Goal: Task Accomplishment & Management: Use online tool/utility

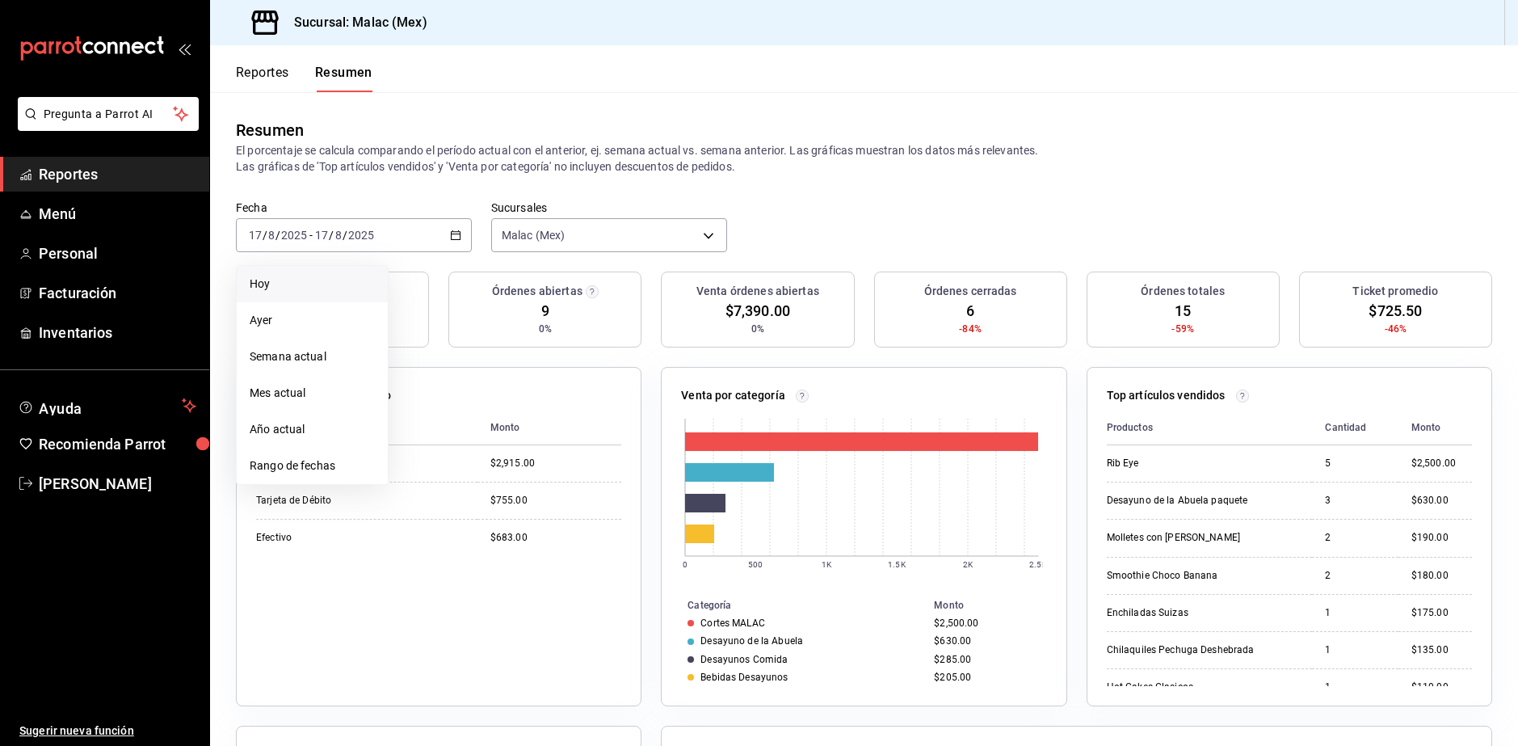
click at [324, 283] on span "Hoy" at bounding box center [312, 284] width 125 height 17
click at [454, 240] on \(Stroke\) "button" at bounding box center [456, 235] width 10 height 9
click at [320, 462] on span "Rango de fechas" at bounding box center [312, 465] width 125 height 17
click at [915, 177] on div "Resumen El porcentaje se calcula comparando el período actual con el anterior, …" at bounding box center [864, 146] width 1308 height 108
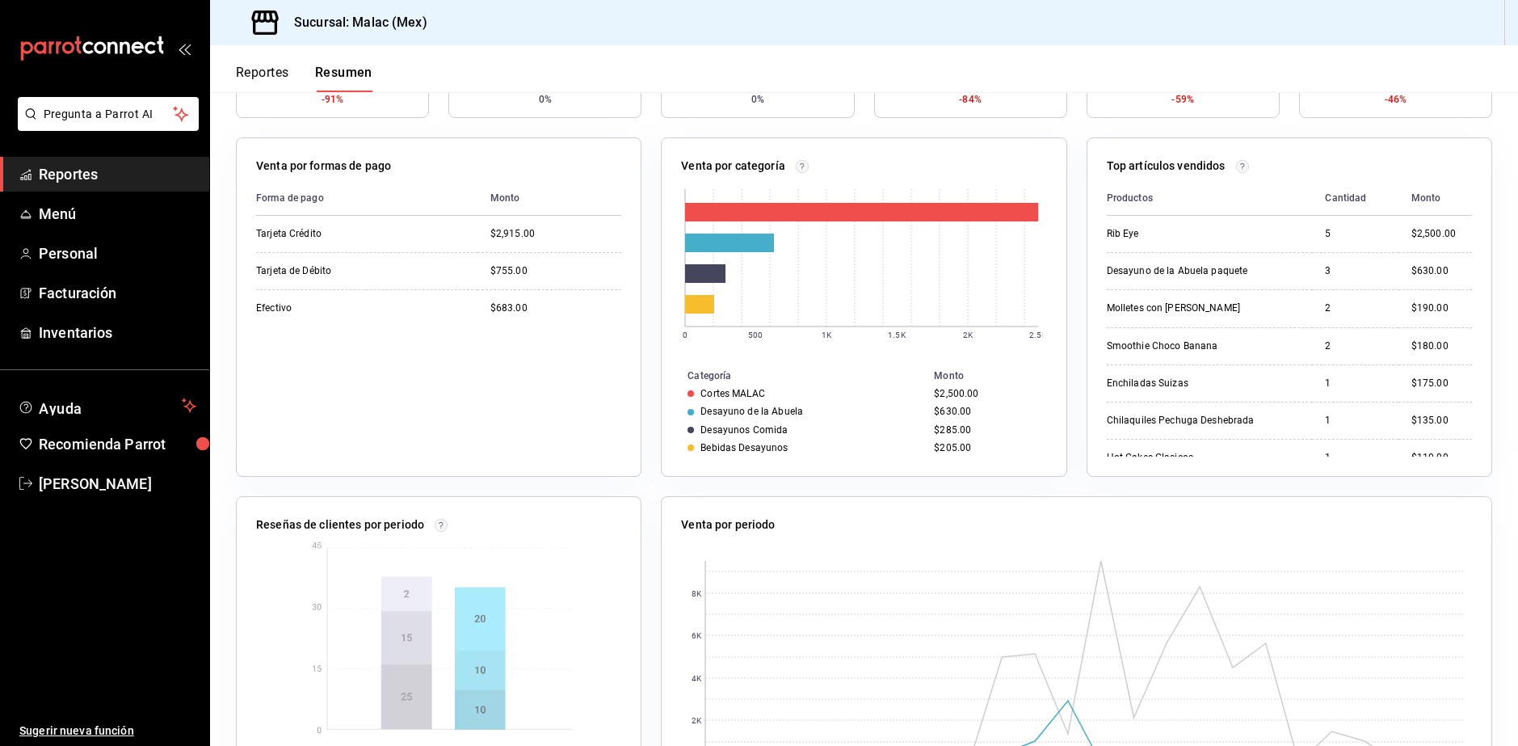
scroll to position [81, 0]
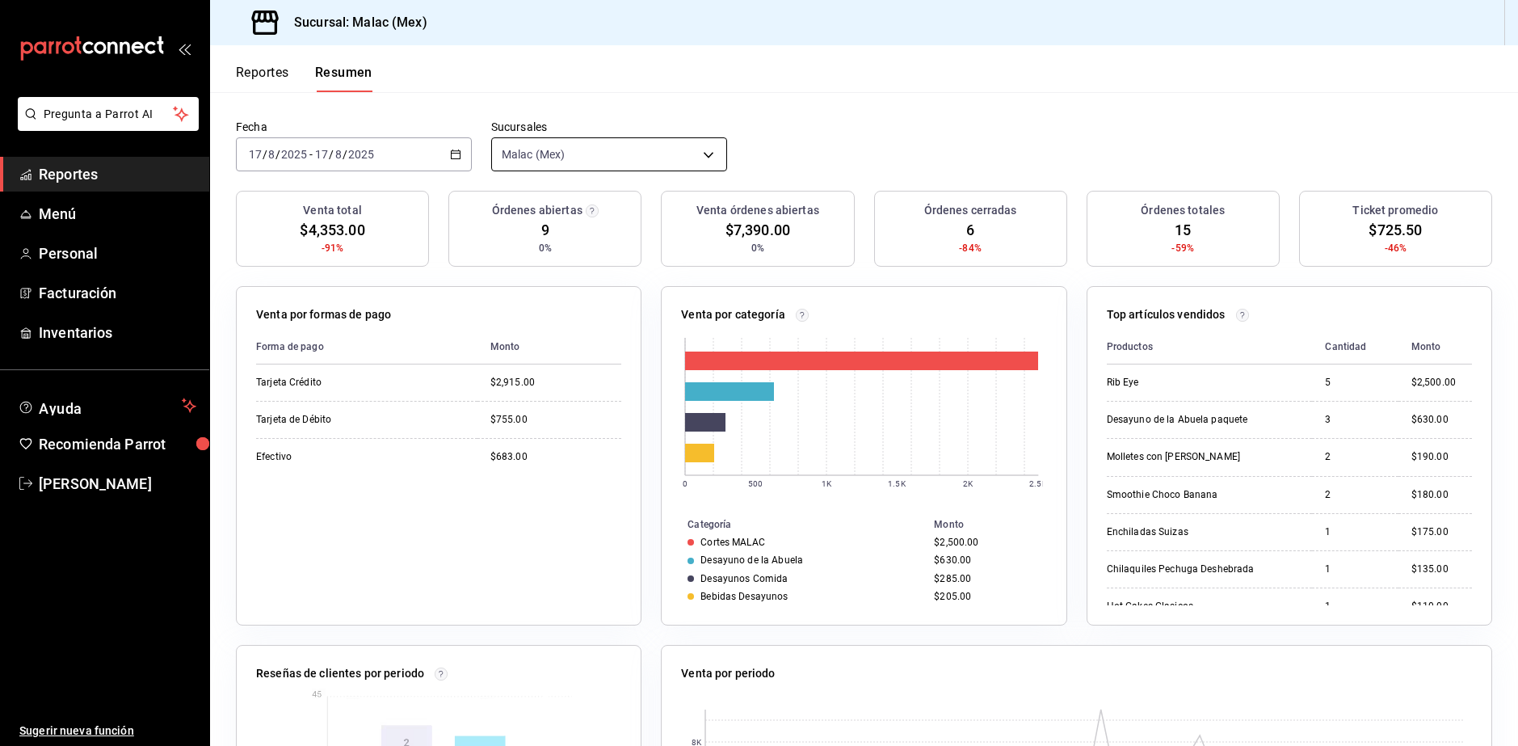
click at [587, 160] on body "Pregunta a Parrot AI Reportes Menú Personal Facturación Inventarios Ayuda Recom…" at bounding box center [759, 373] width 1518 height 746
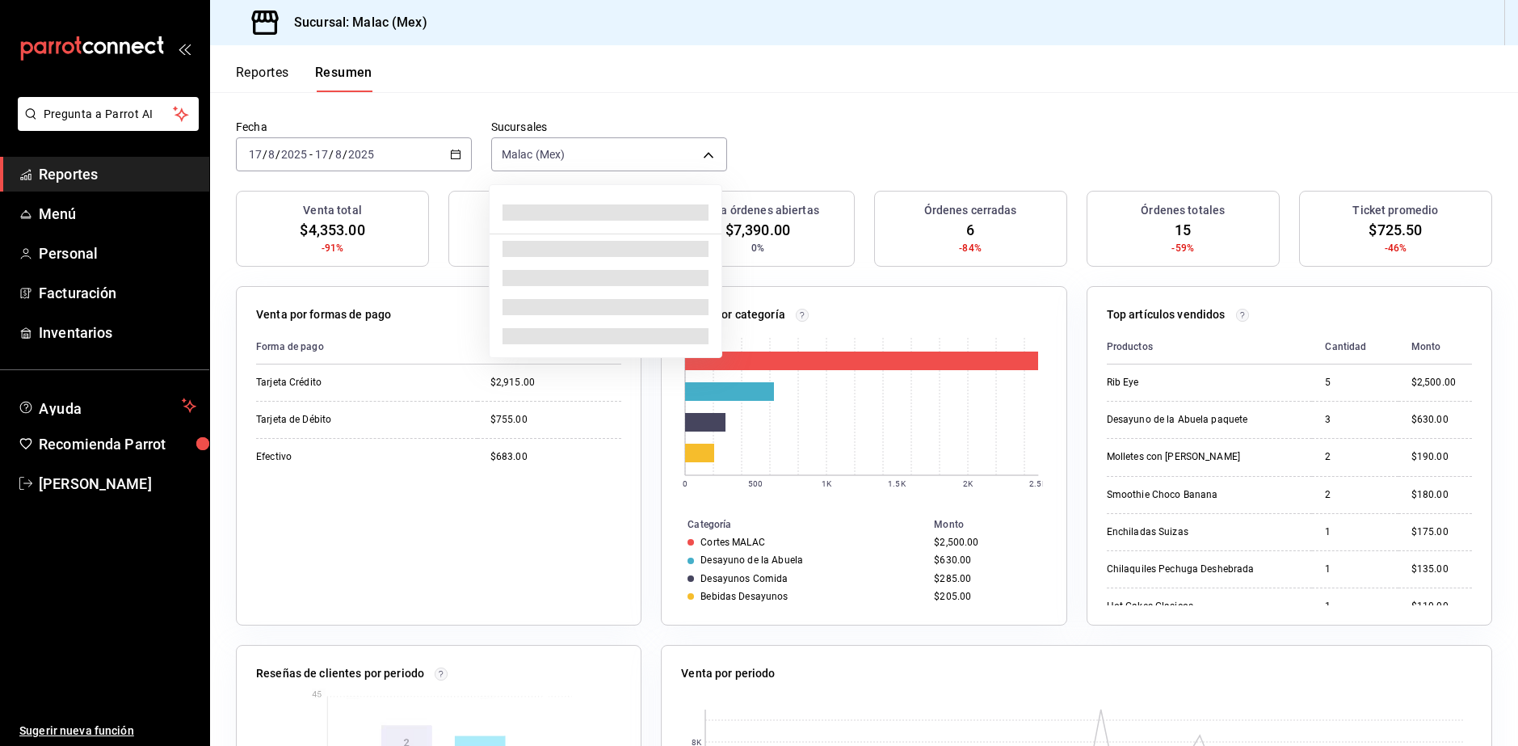
click at [893, 120] on div at bounding box center [759, 373] width 1518 height 746
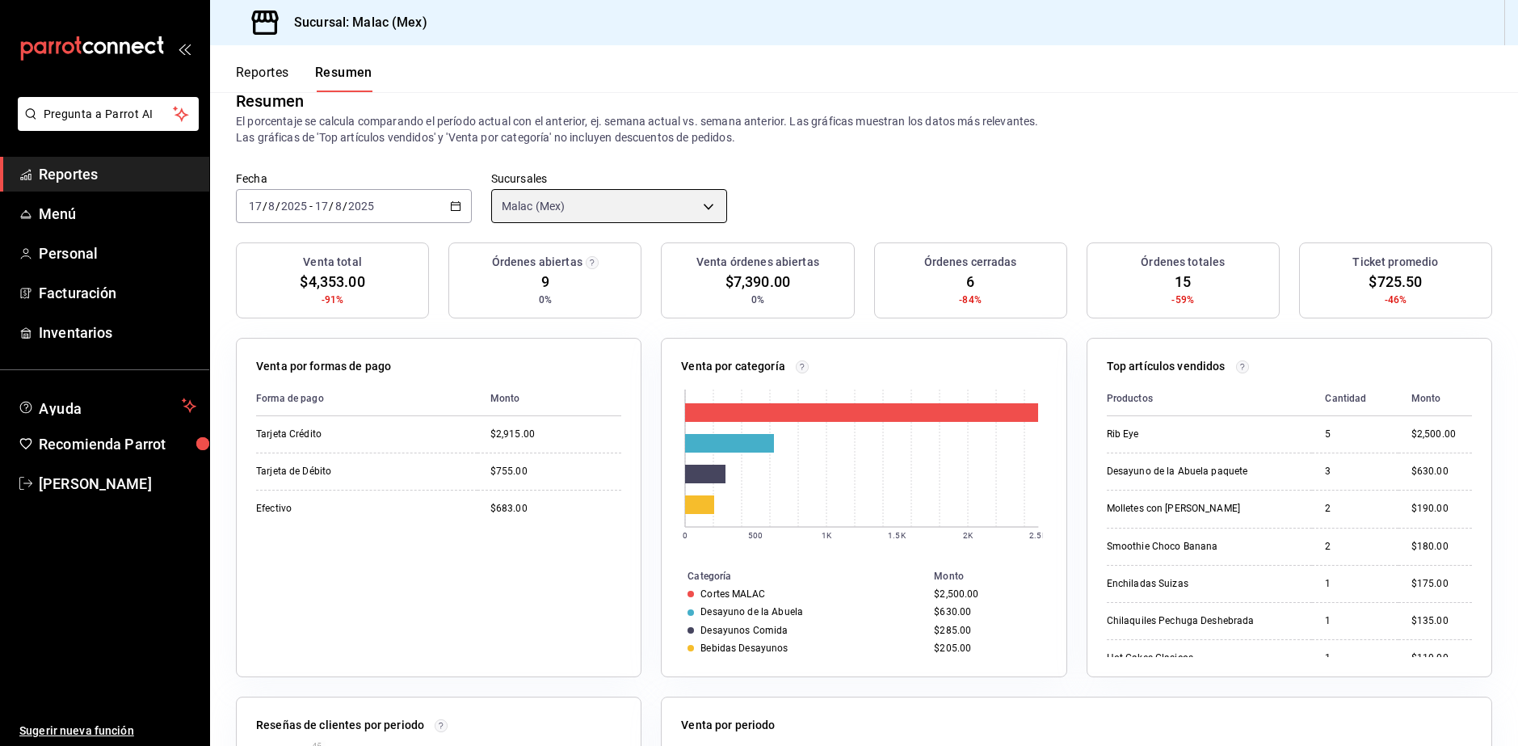
scroll to position [0, 0]
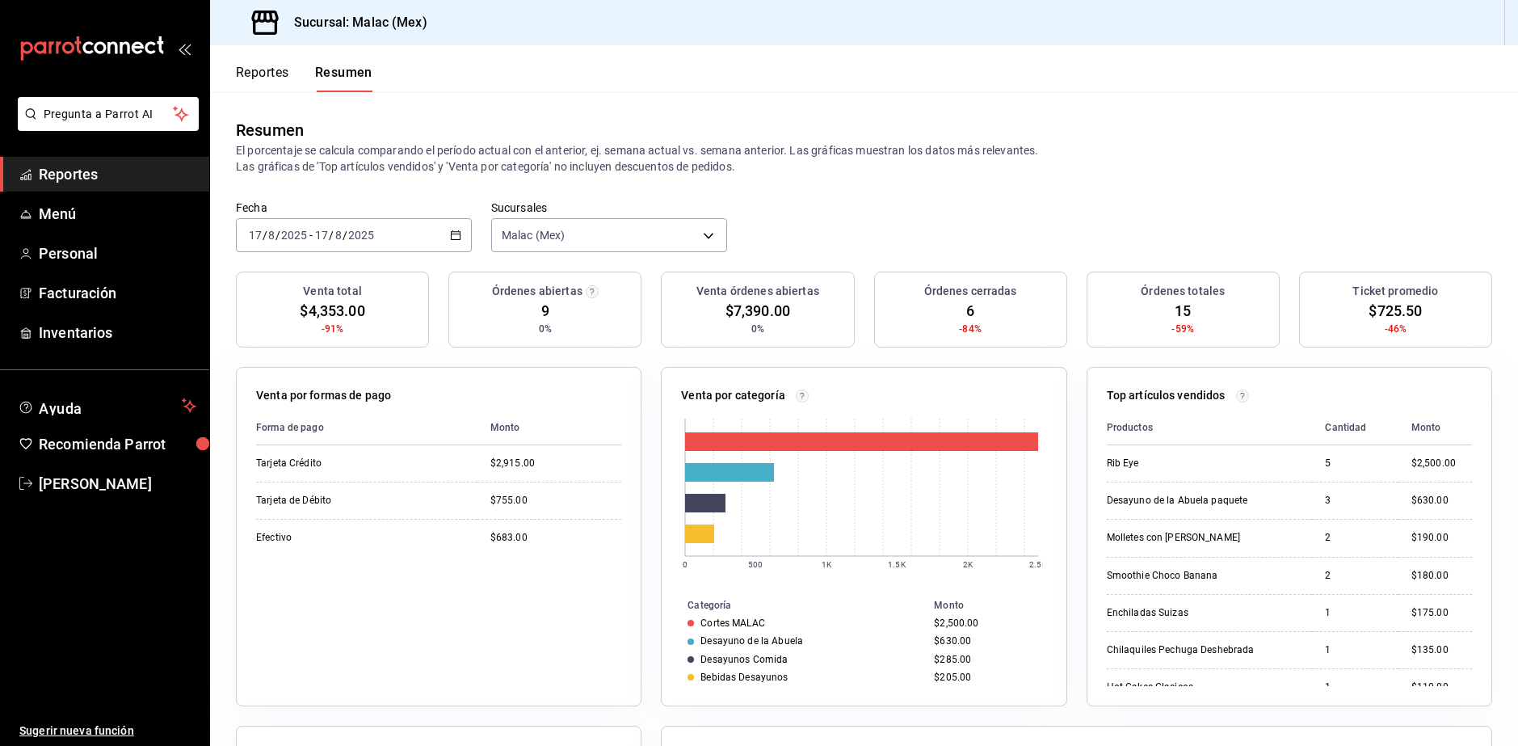
click at [262, 69] on button "Reportes" at bounding box center [262, 78] width 53 height 27
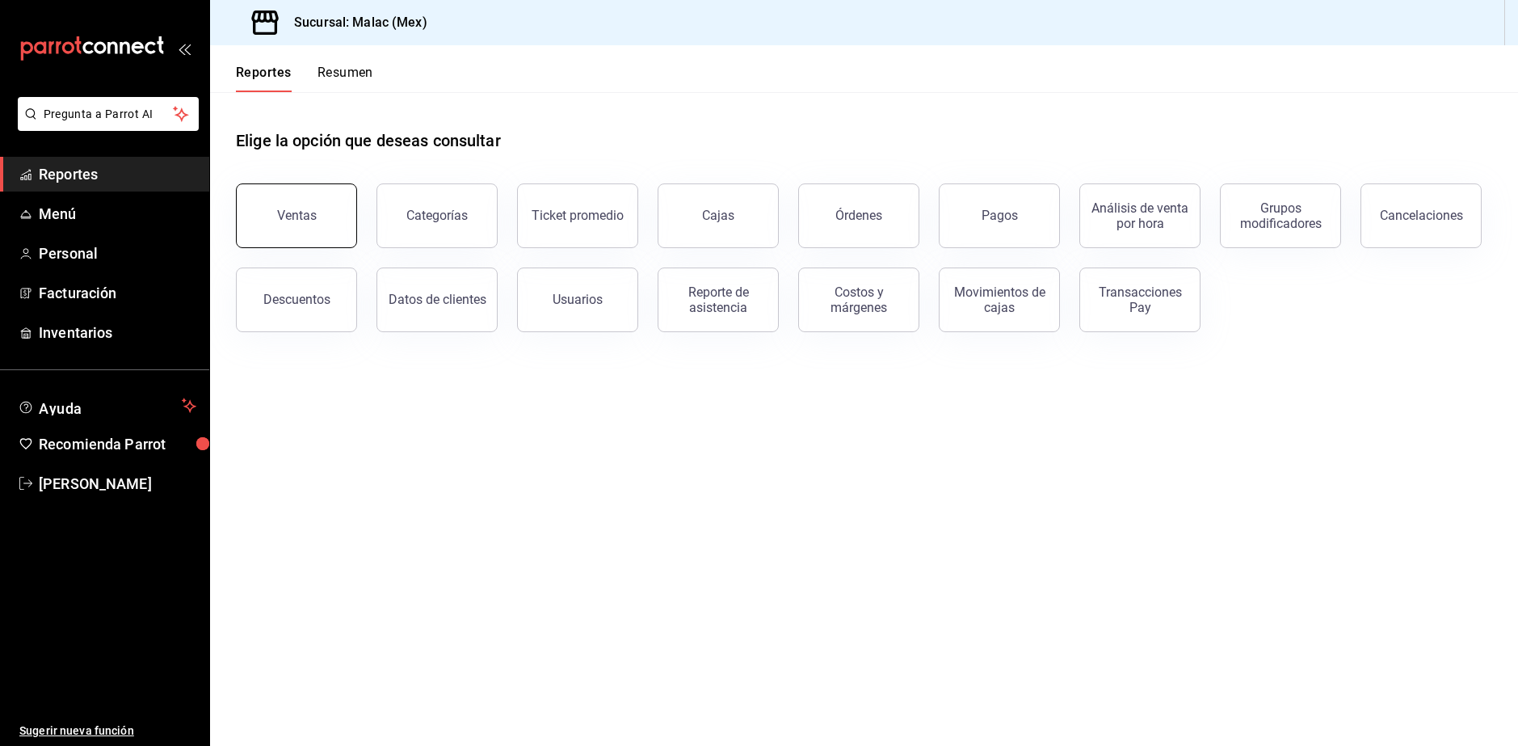
click at [322, 236] on button "Ventas" at bounding box center [296, 215] width 121 height 65
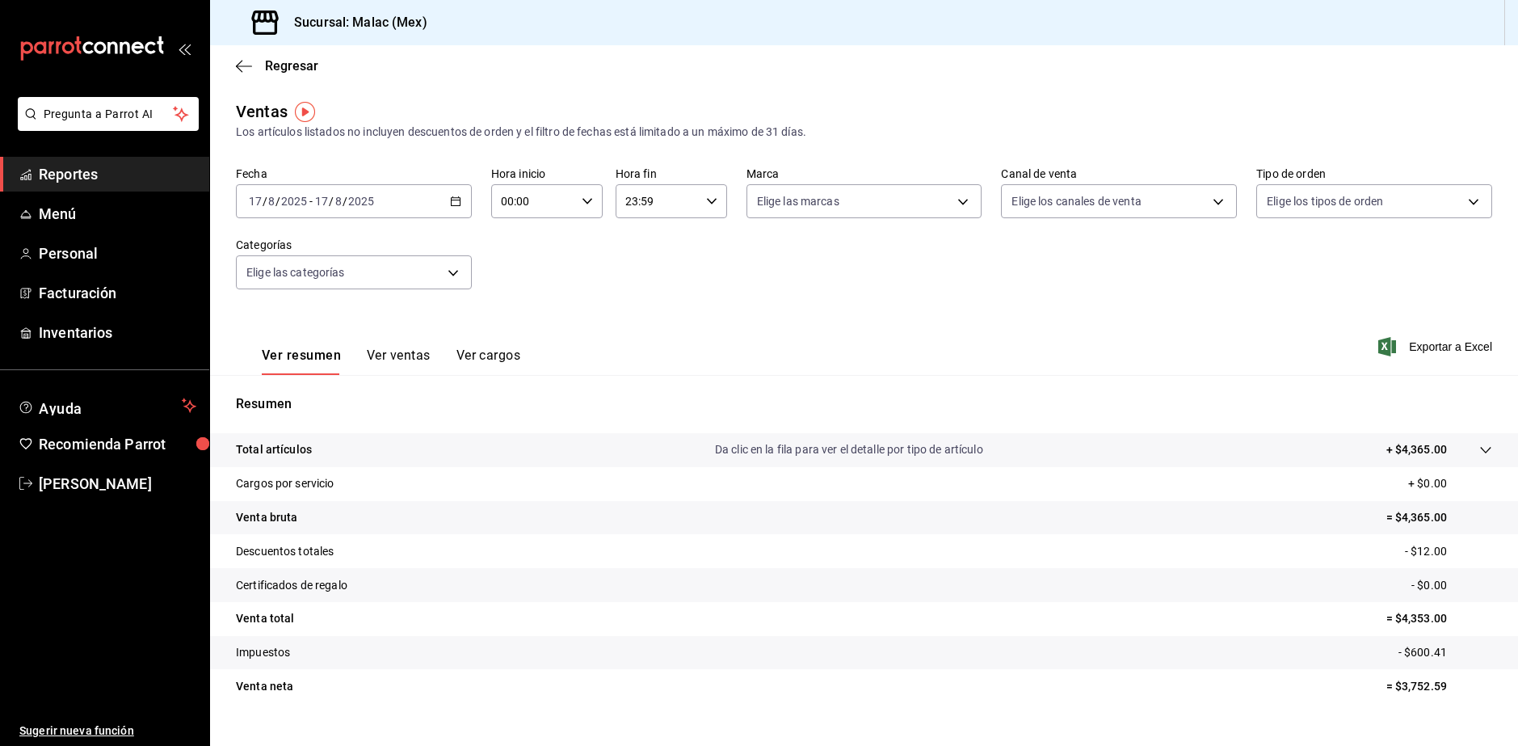
click at [582, 200] on icon "button" at bounding box center [587, 201] width 11 height 11
click at [528, 274] on span "09" at bounding box center [516, 268] width 29 height 13
type input "09:00"
click at [677, 203] on div at bounding box center [759, 373] width 1518 height 746
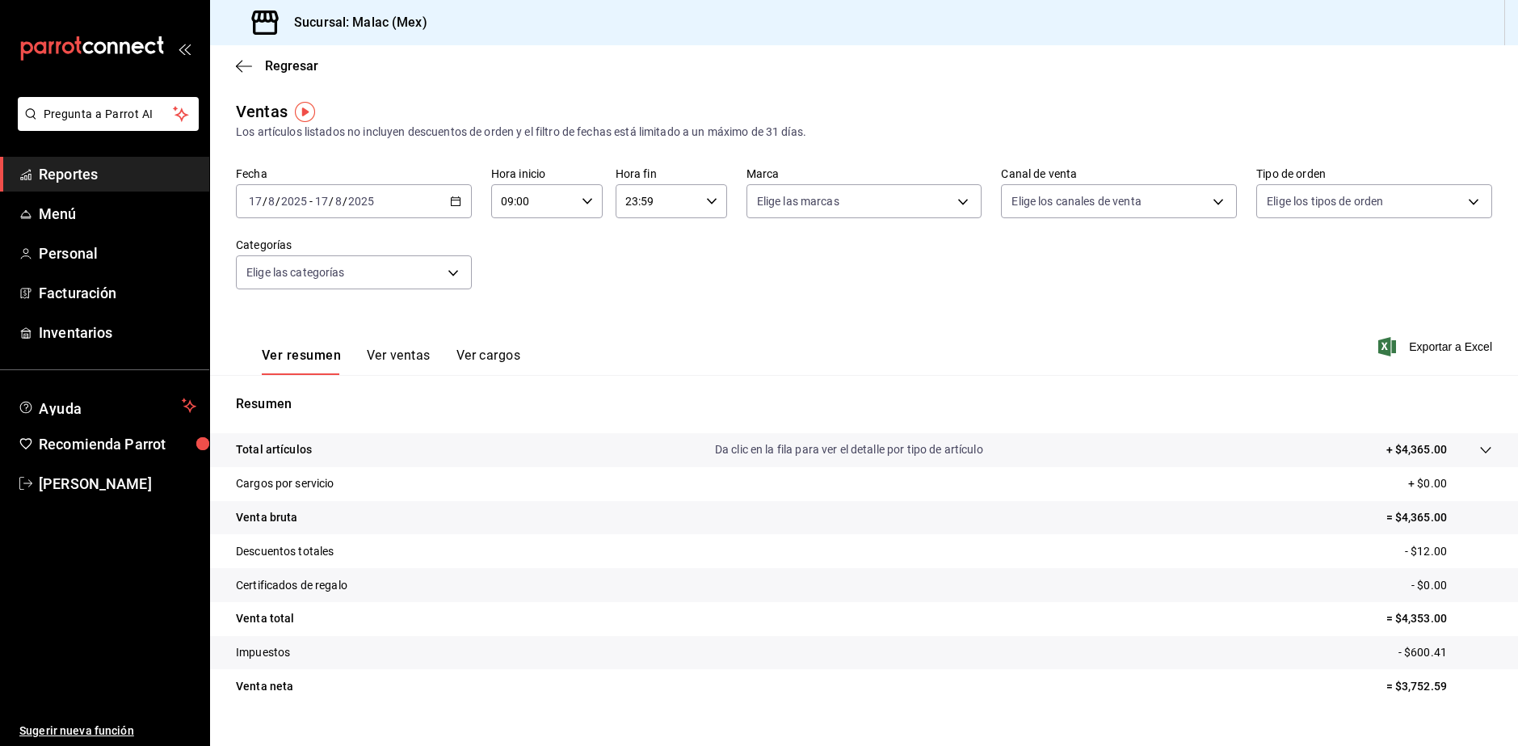
click at [706, 199] on icon "button" at bounding box center [711, 201] width 11 height 11
click at [775, 263] on div at bounding box center [759, 373] width 1518 height 746
click at [1210, 203] on body "Pregunta a Parrot AI Reportes Menú Personal Facturación Inventarios Ayuda Recom…" at bounding box center [759, 373] width 1518 height 746
click at [877, 288] on div at bounding box center [759, 373] width 1518 height 746
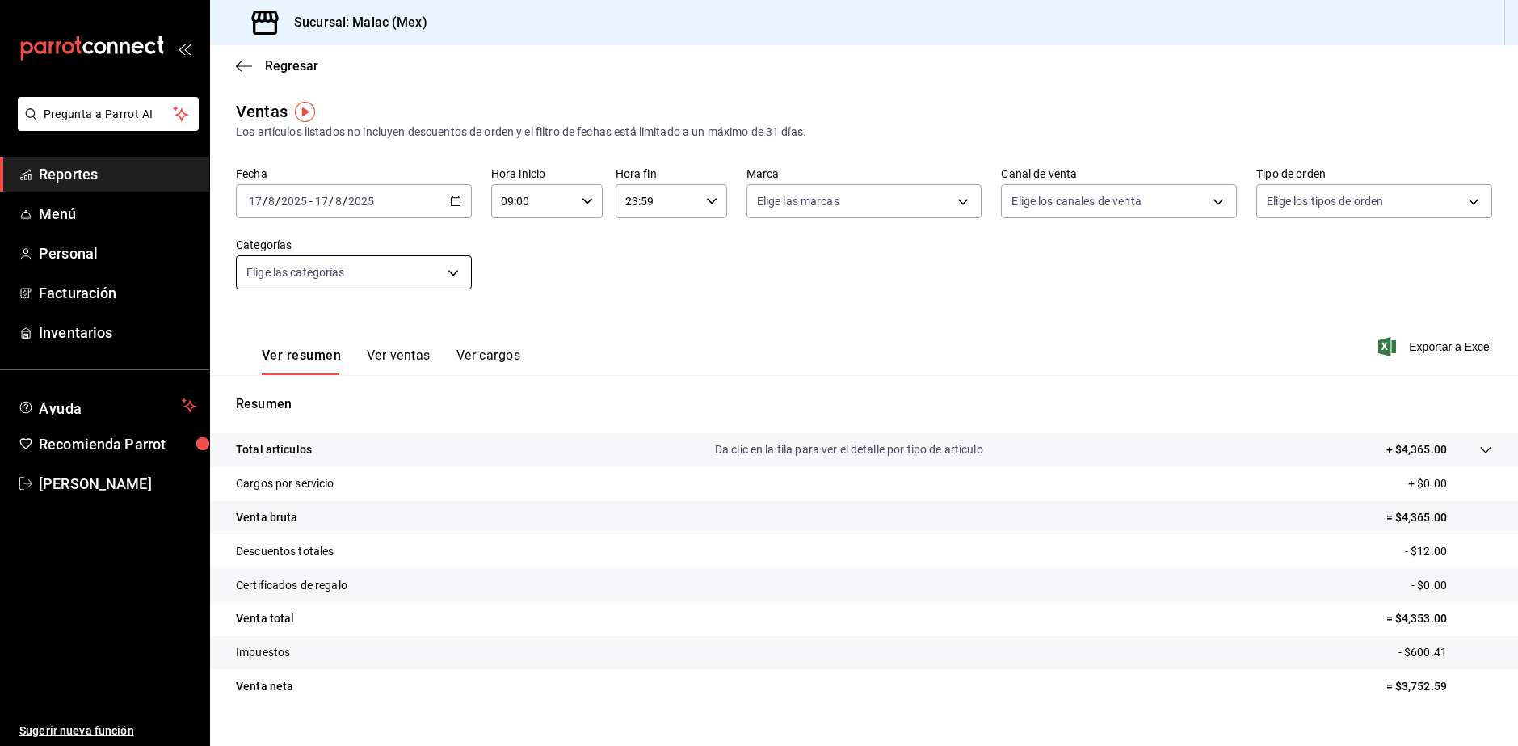
click at [436, 267] on body "Pregunta a Parrot AI Reportes Menú Personal Facturación Inventarios Ayuda Recom…" at bounding box center [759, 373] width 1518 height 746
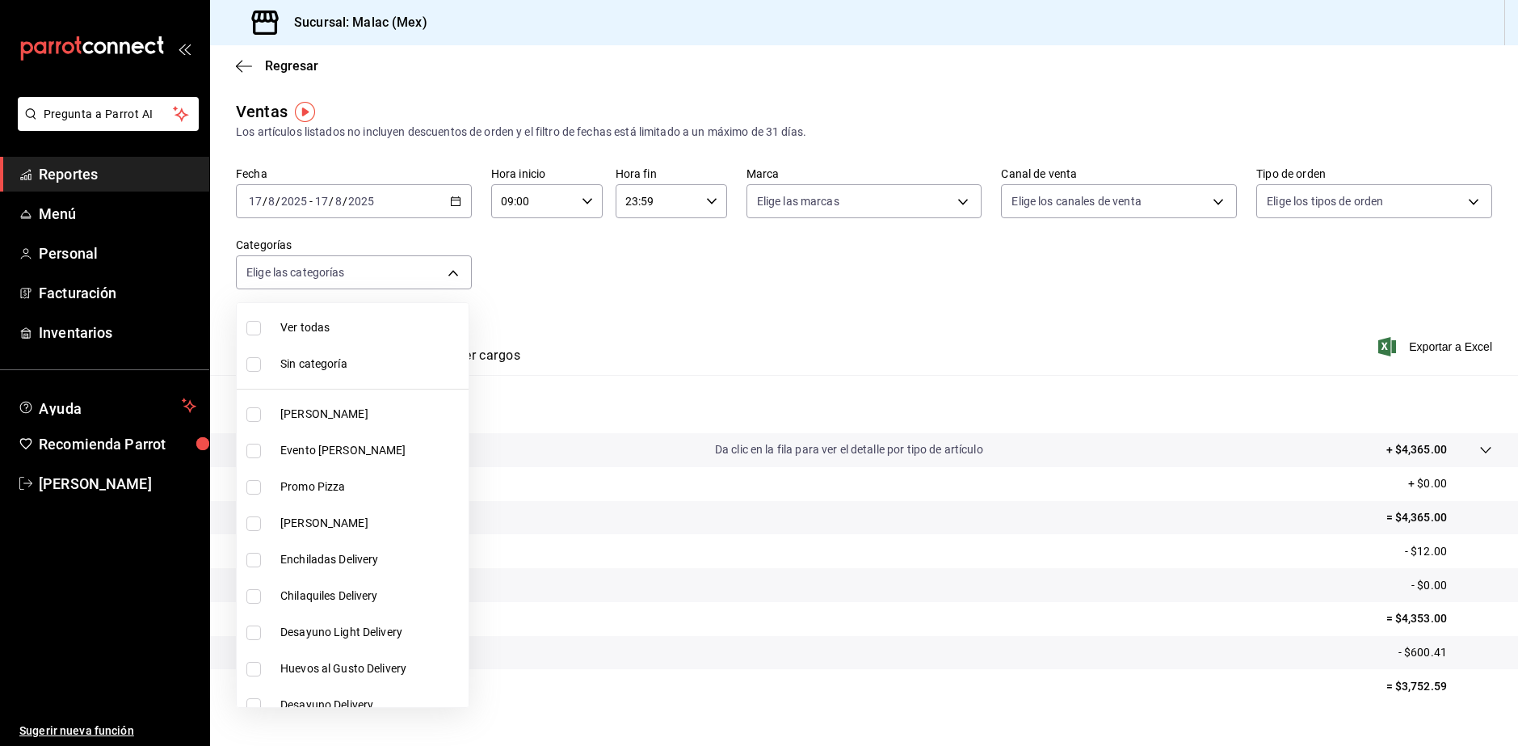
click at [576, 318] on div at bounding box center [759, 373] width 1518 height 746
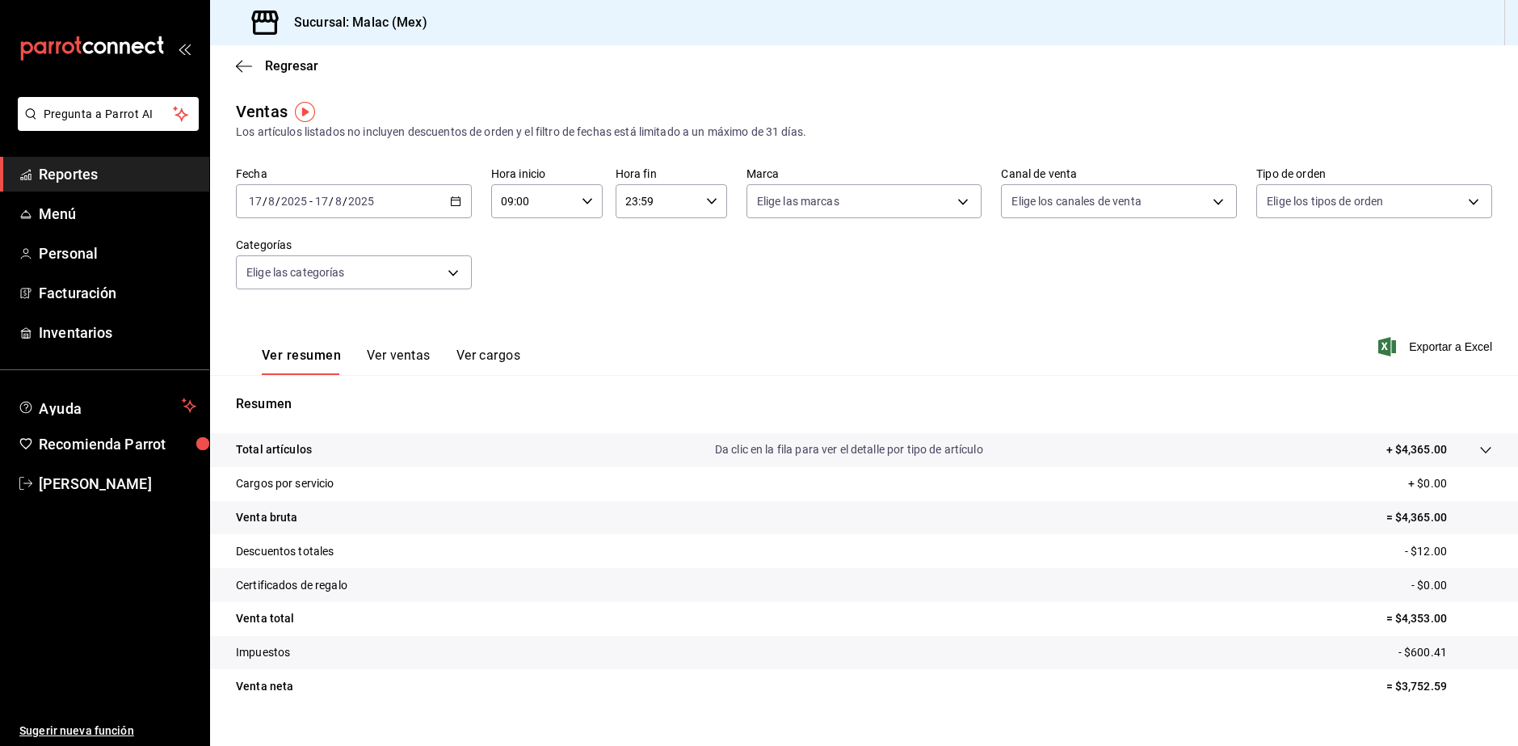
click at [719, 346] on div "Ver resumen Ver ventas Ver cargos Exportar a Excel" at bounding box center [864, 342] width 1308 height 66
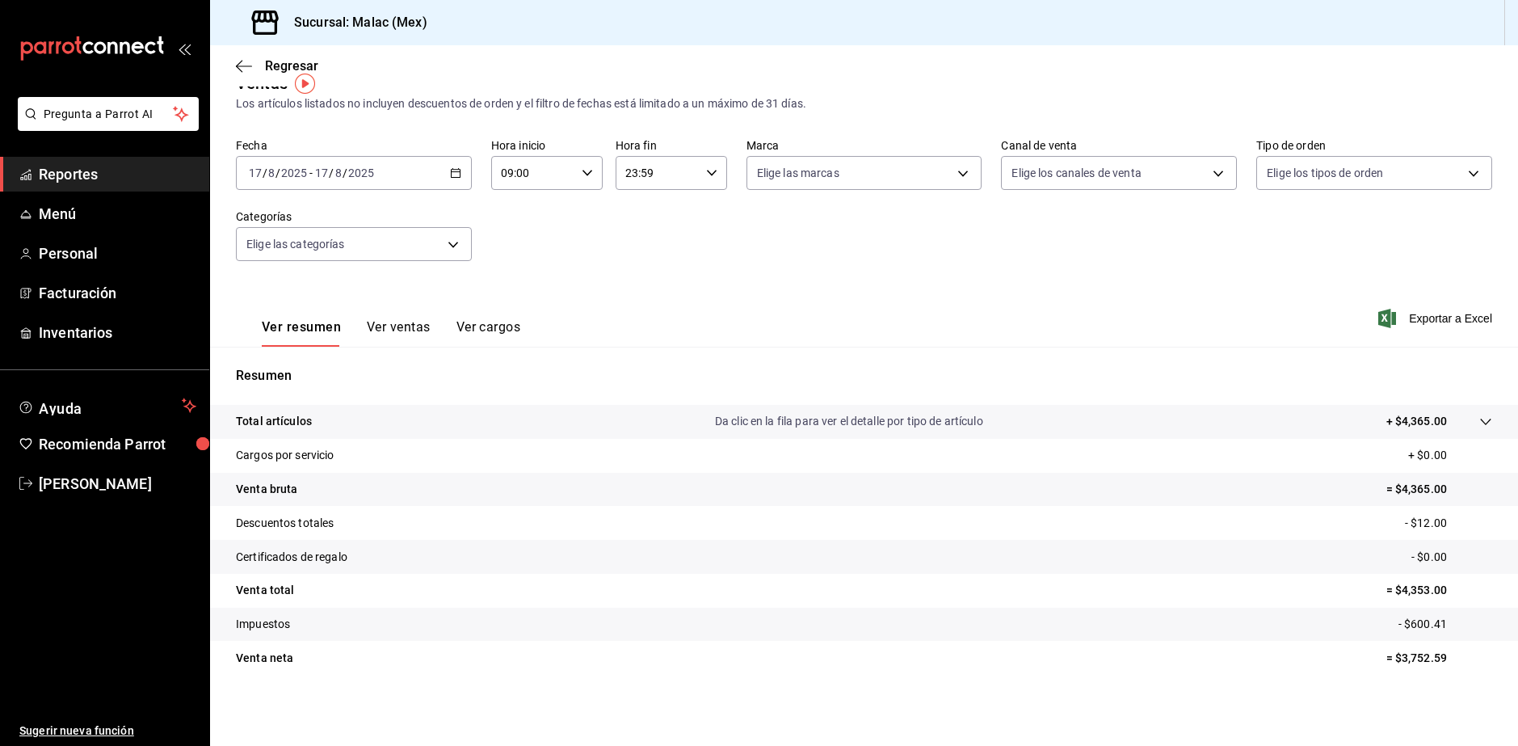
click at [450, 179] on div "2025-08-17 17 / 8 / 2025 - 2025-08-17 17 / 8 / 2025" at bounding box center [354, 173] width 236 height 34
click at [551, 210] on div "Fecha 2025-08-17 17 / 8 / 2025 - 2025-08-17 17 / 8 / 2025 Hoy Ayer Semana actua…" at bounding box center [864, 209] width 1257 height 142
click at [591, 175] on div "09:00 Hora inicio" at bounding box center [547, 173] width 112 height 34
click at [580, 211] on span "00" at bounding box center [571, 214] width 29 height 13
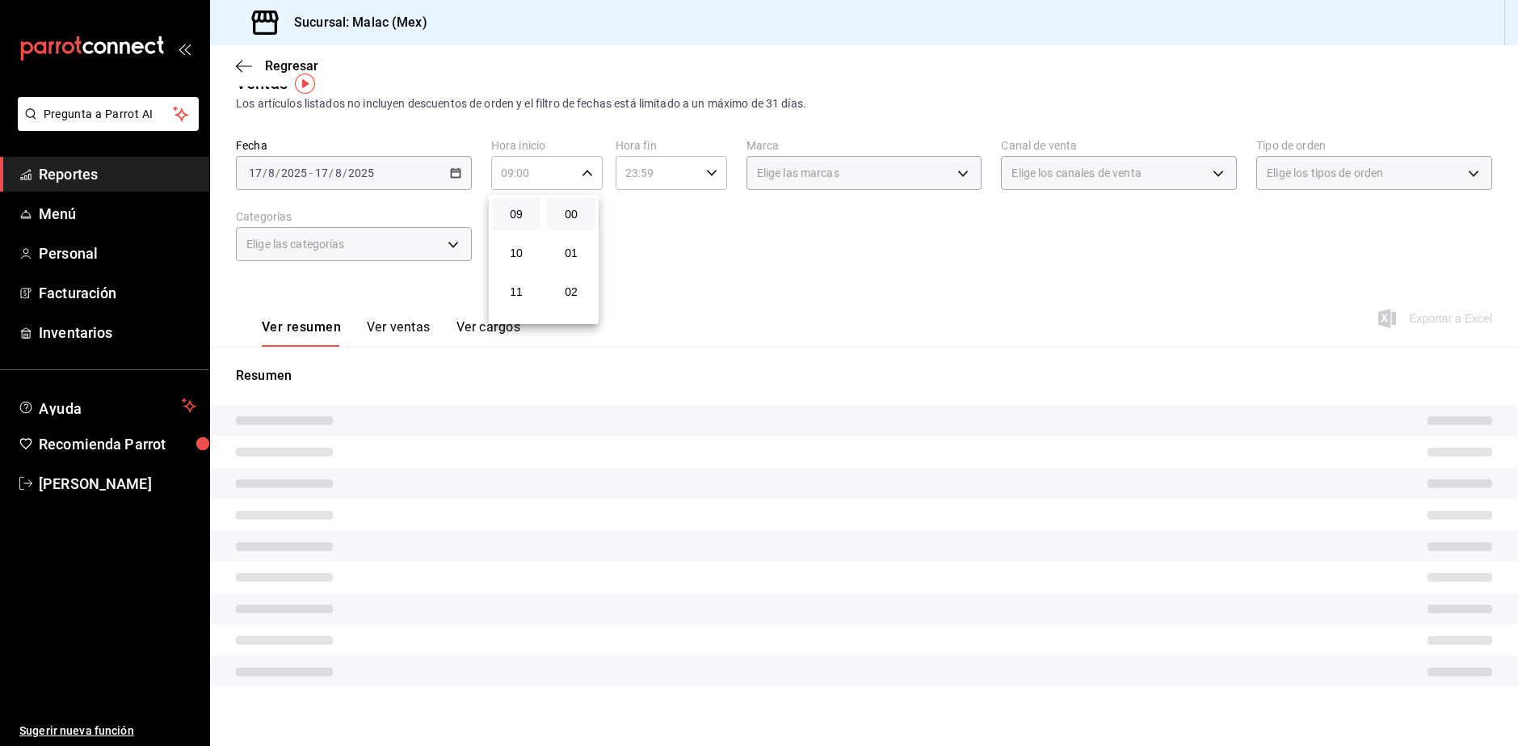
click at [679, 179] on div at bounding box center [759, 373] width 1518 height 746
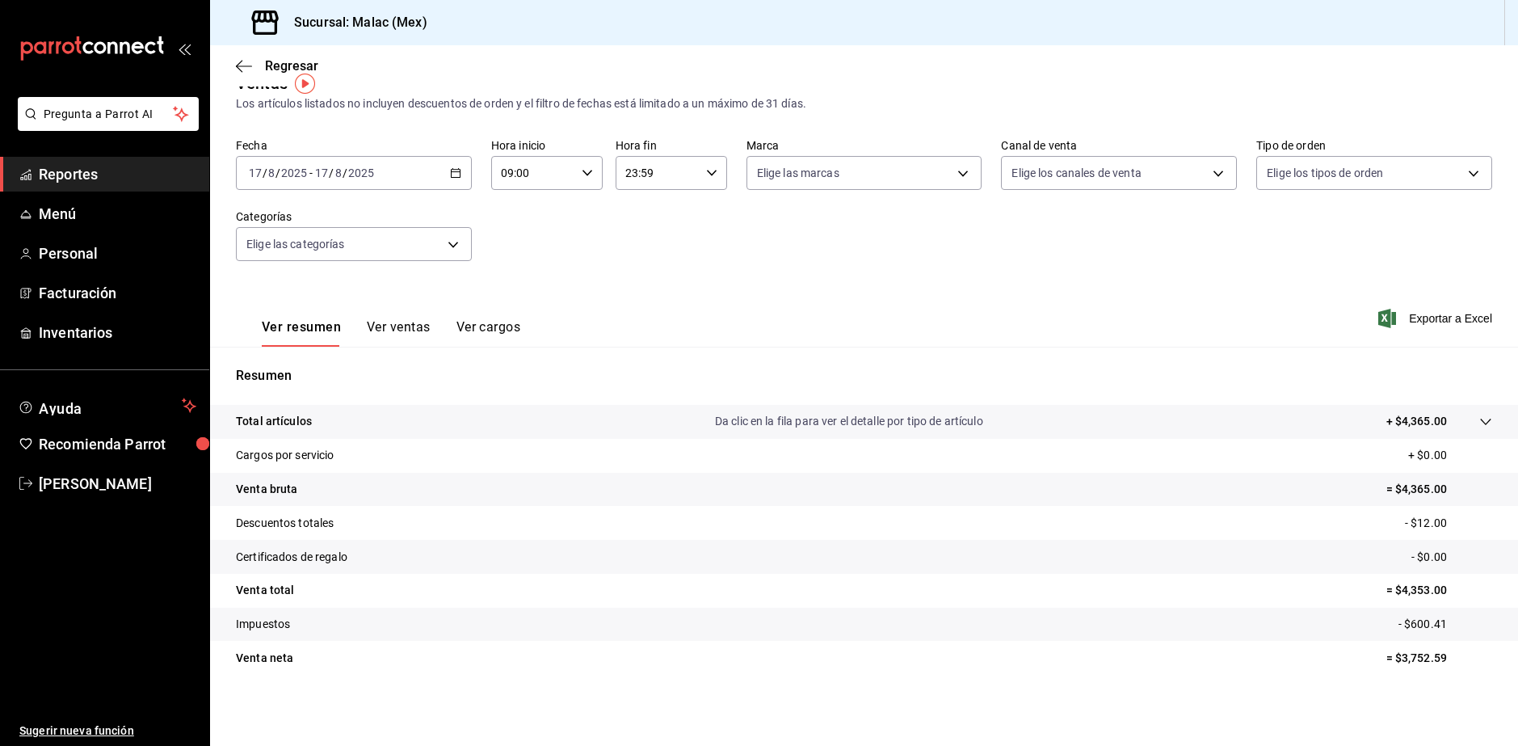
click at [679, 179] on input "23:59" at bounding box center [658, 173] width 84 height 32
click at [911, 284] on div at bounding box center [759, 373] width 1518 height 746
click at [93, 170] on span "Reportes" at bounding box center [118, 174] width 158 height 22
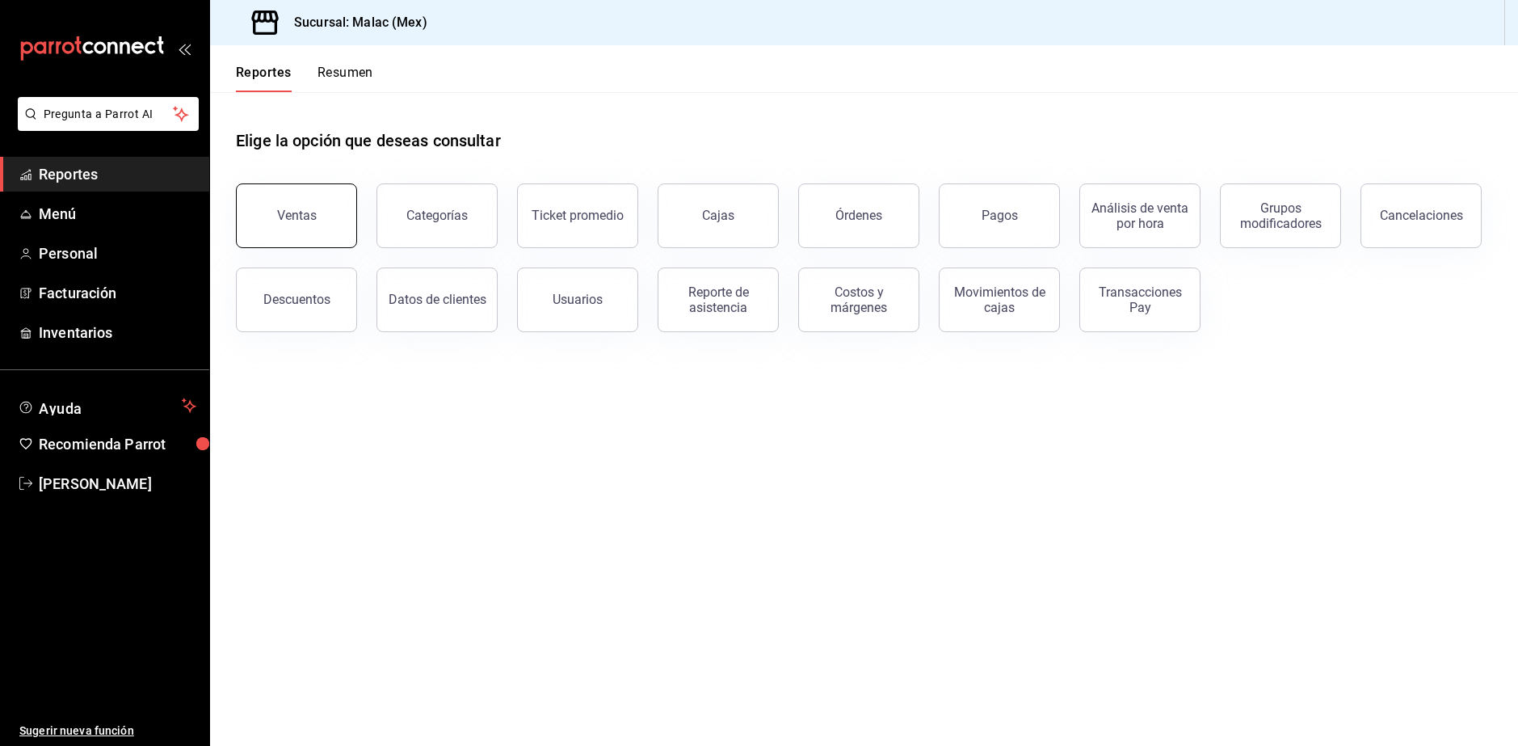
click at [316, 225] on button "Ventas" at bounding box center [296, 215] width 121 height 65
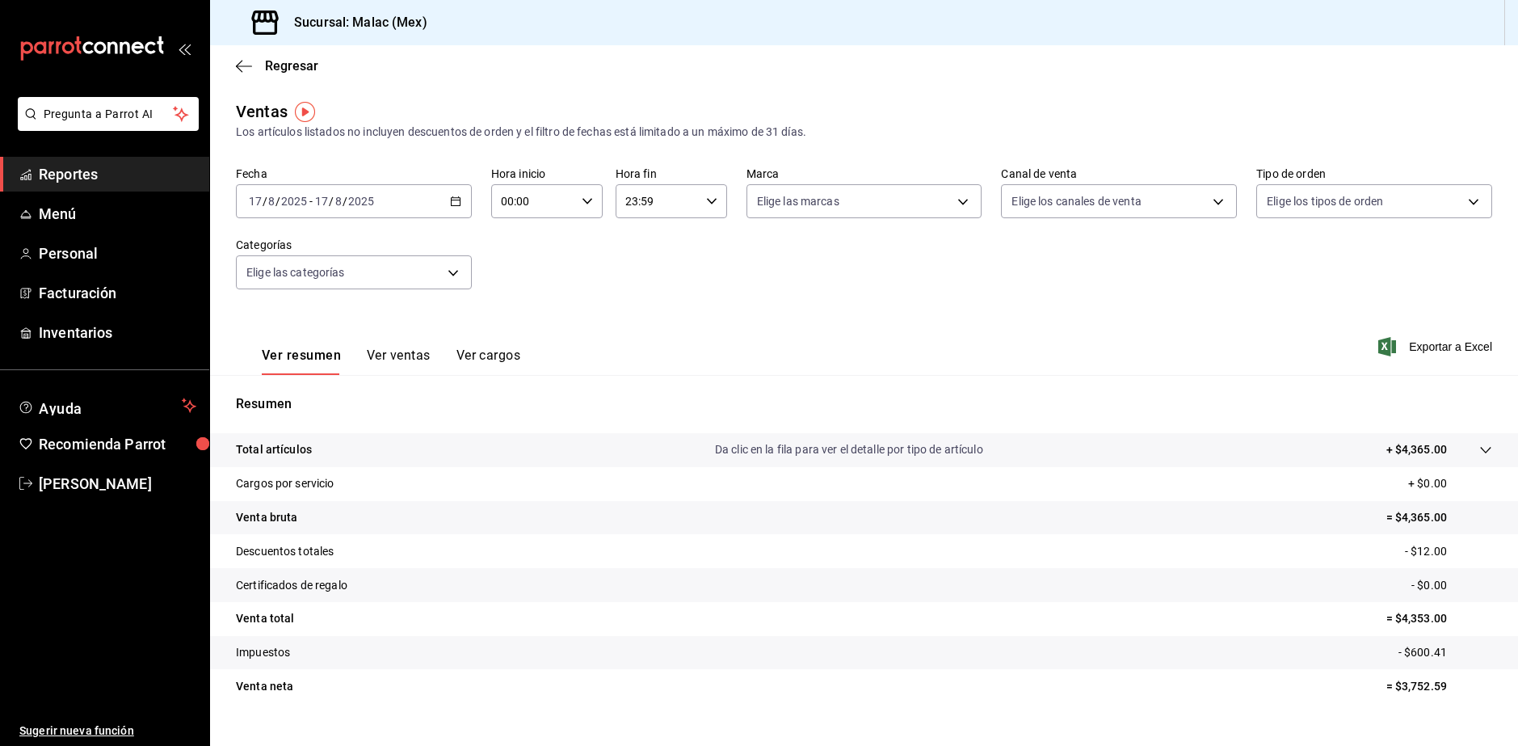
click at [234, 67] on div "Regresar" at bounding box center [864, 65] width 1308 height 41
click at [242, 67] on icon "button" at bounding box center [244, 66] width 16 height 15
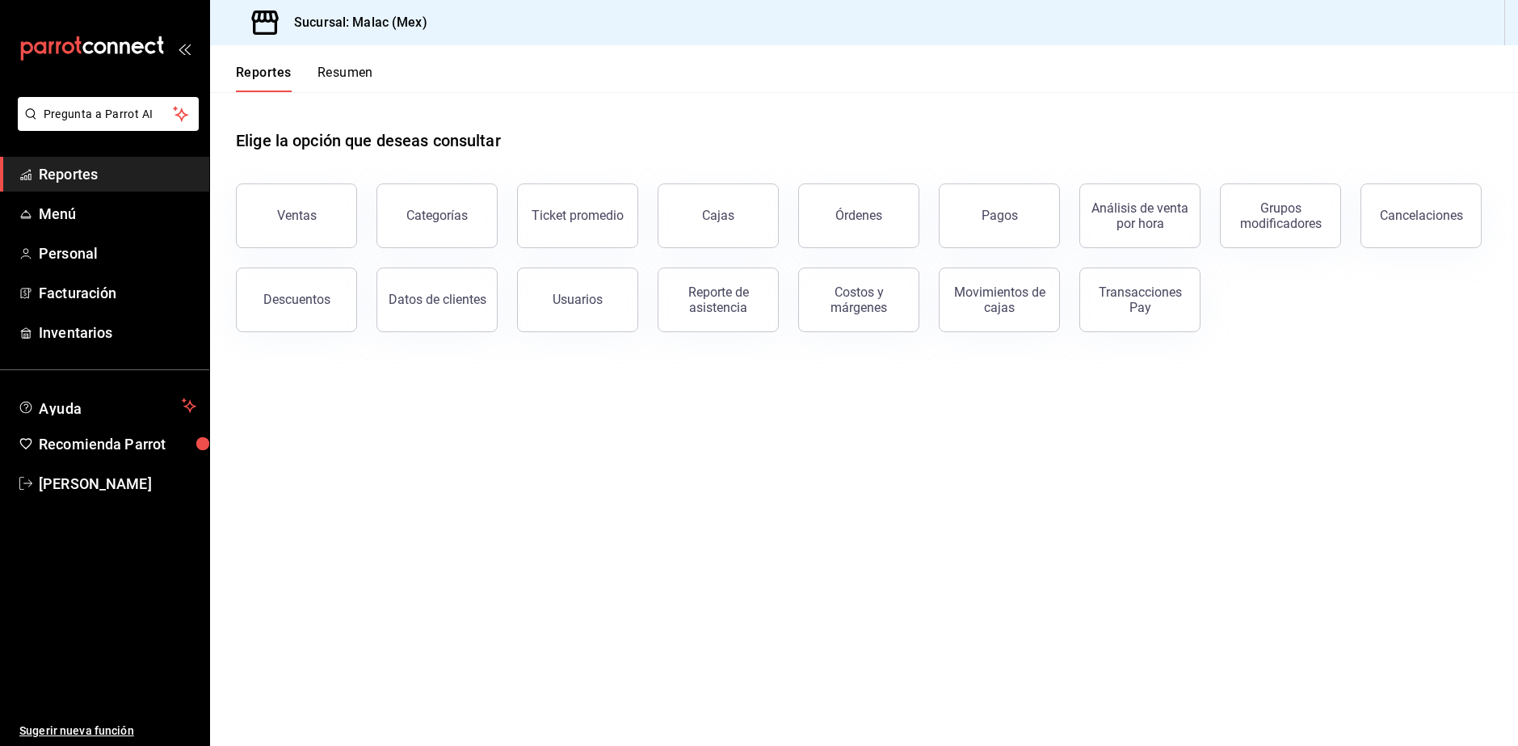
click at [347, 70] on button "Resumen" at bounding box center [346, 78] width 56 height 27
